Goal: Task Accomplishment & Management: Use online tool/utility

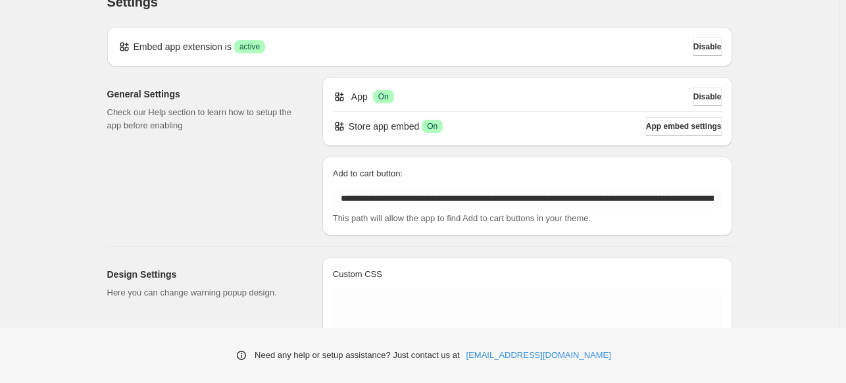
scroll to position [10, 0]
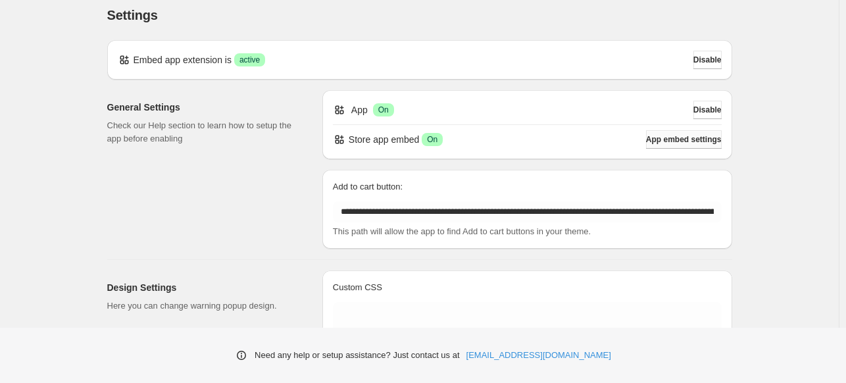
click at [676, 139] on span "App embed settings" at bounding box center [684, 139] width 76 height 11
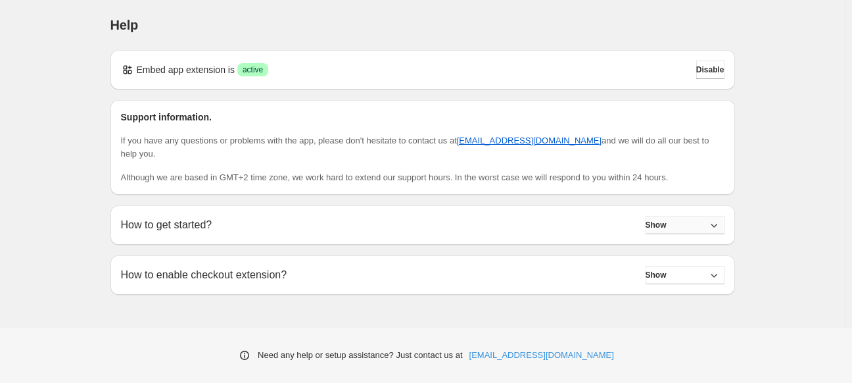
click at [667, 220] on span "Show" at bounding box center [656, 225] width 21 height 11
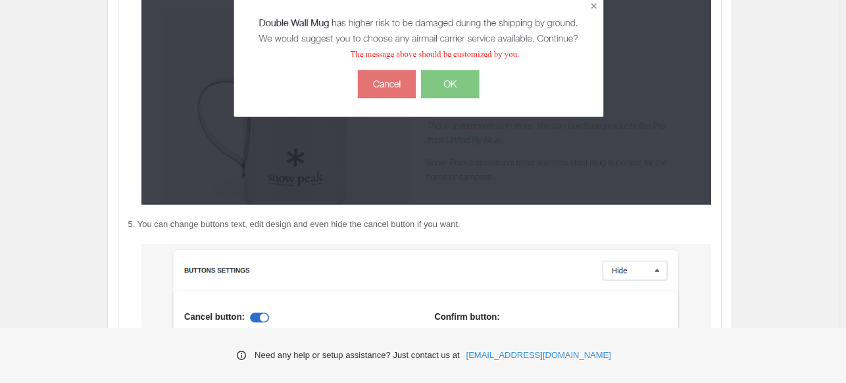
scroll to position [1776, 0]
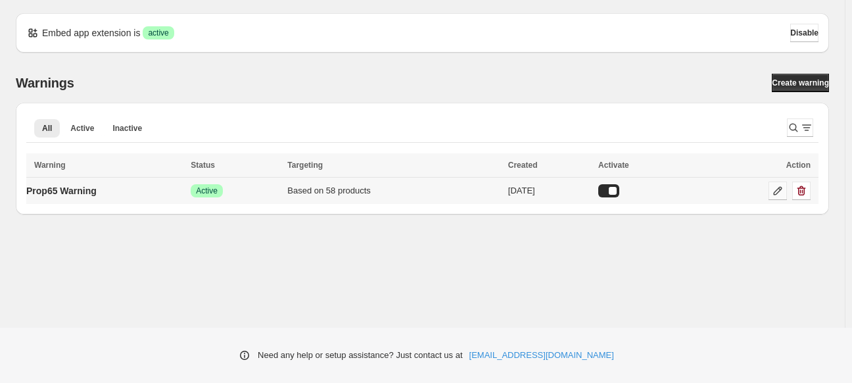
click at [783, 189] on icon at bounding box center [778, 190] width 13 height 13
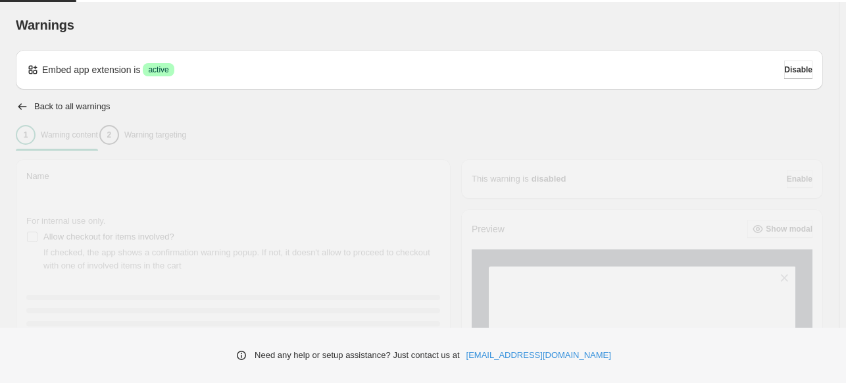
type input "**********"
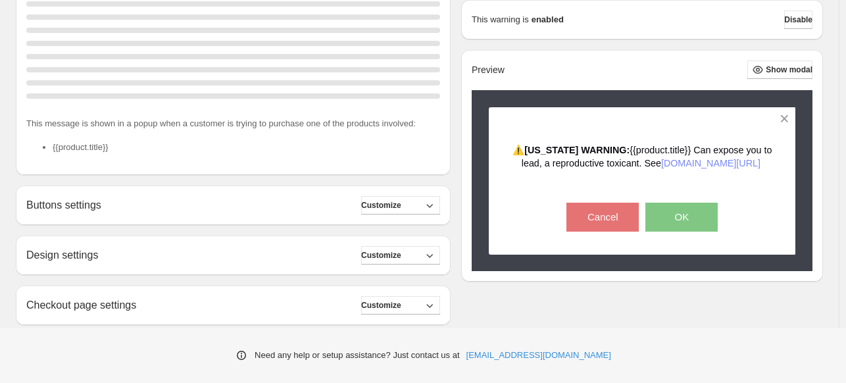
scroll to position [329, 0]
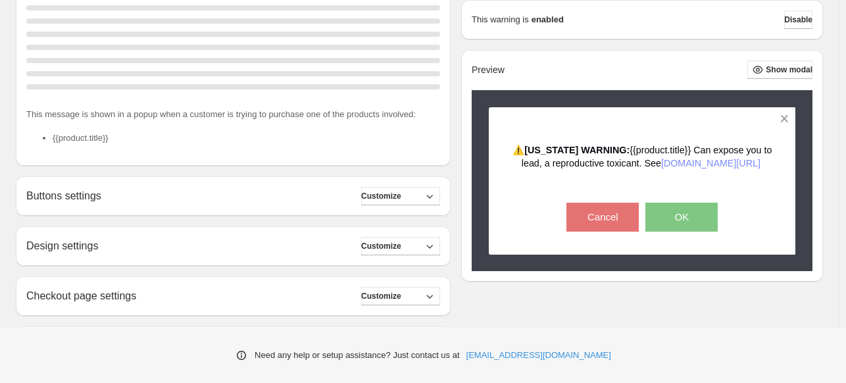
click at [72, 196] on h2 "Buttons settings" at bounding box center [63, 195] width 75 height 12
click at [433, 197] on icon "button" at bounding box center [430, 197] width 7 height 4
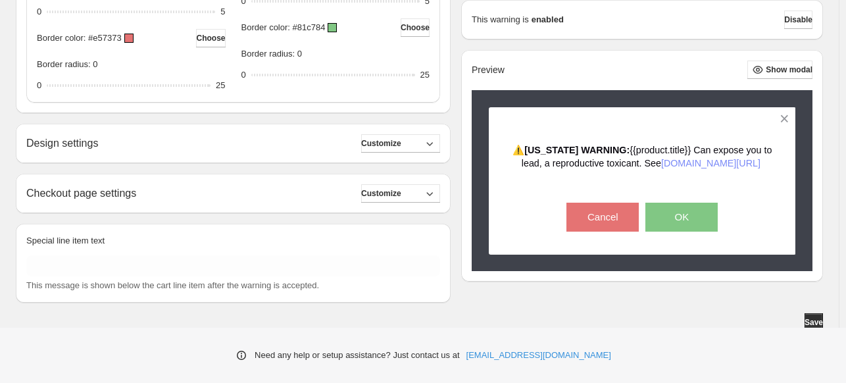
scroll to position [789, 0]
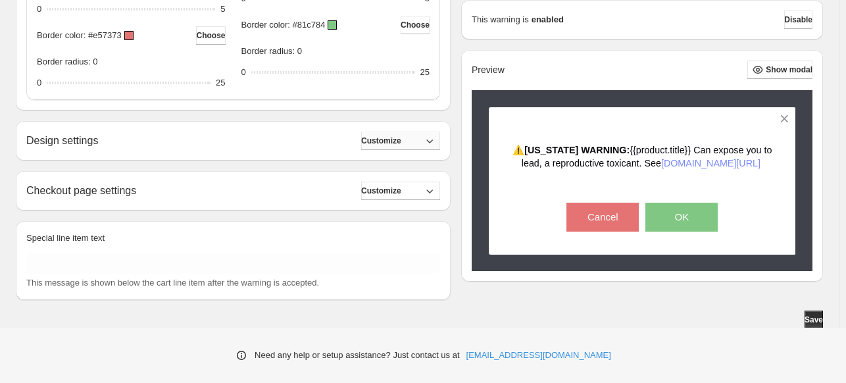
click at [429, 139] on button "Customize" at bounding box center [400, 141] width 79 height 18
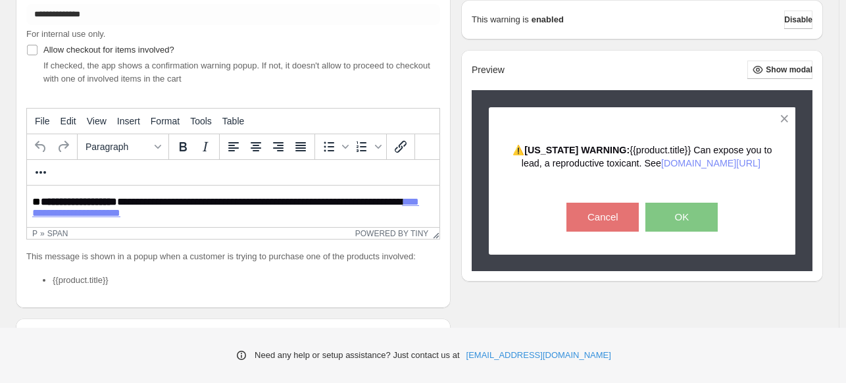
scroll to position [0, 0]
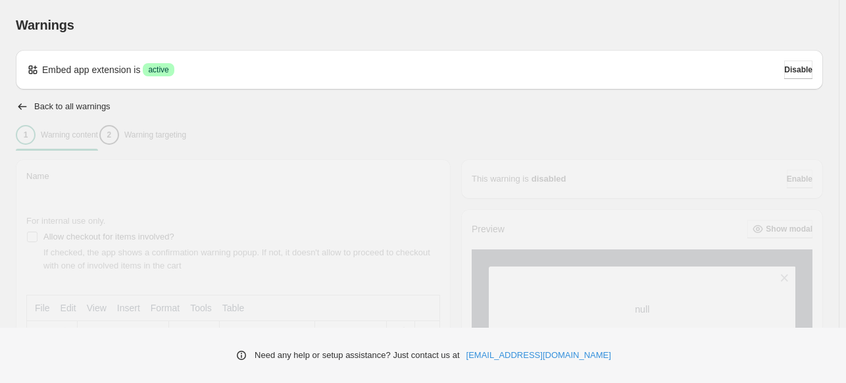
type input "**********"
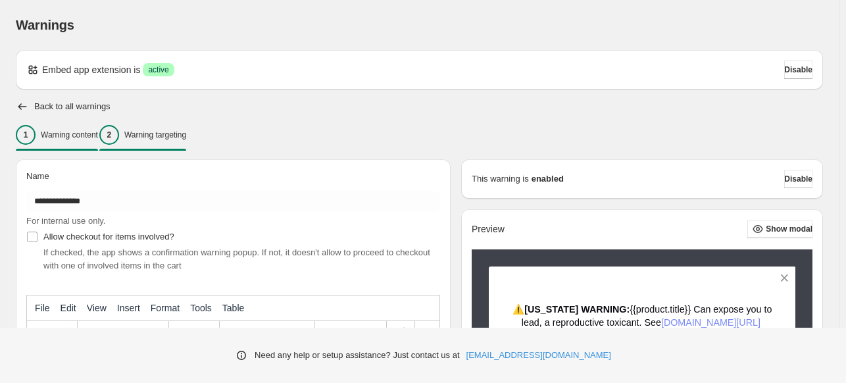
click at [178, 130] on p "Warning targeting" at bounding box center [155, 135] width 62 height 11
